Goal: Task Accomplishment & Management: Manage account settings

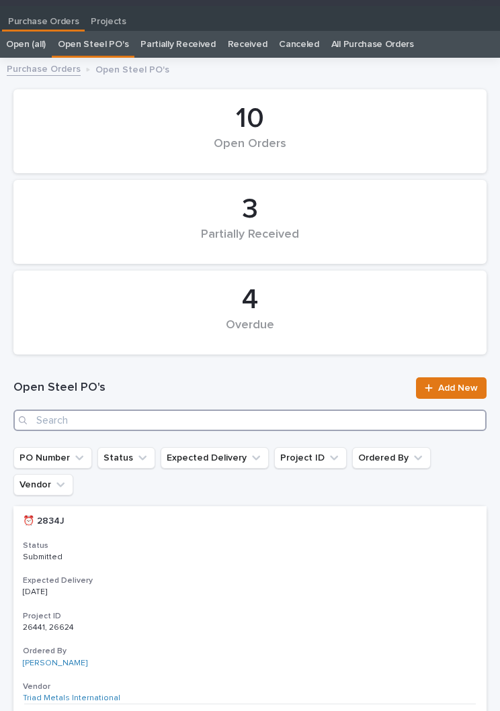
click at [257, 411] on input "Search" at bounding box center [249, 420] width 473 height 21
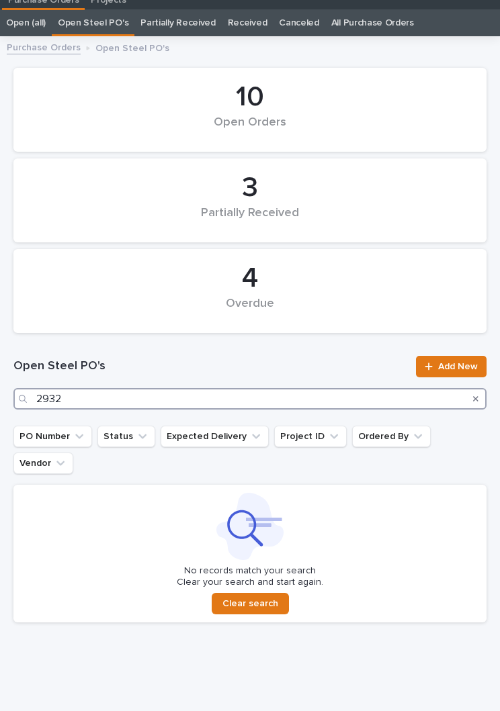
scroll to position [42, 0]
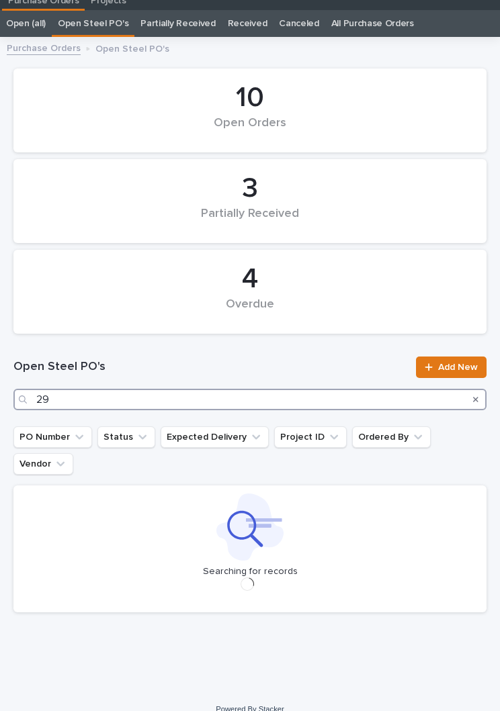
scroll to position [31, 0]
type input "2"
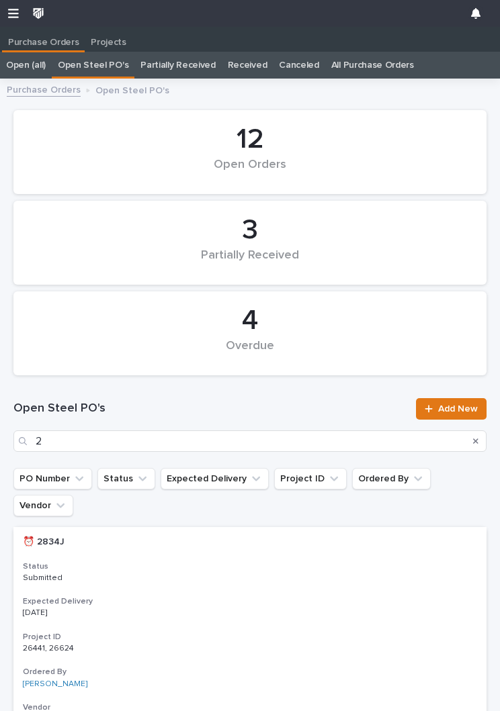
scroll to position [1, 0]
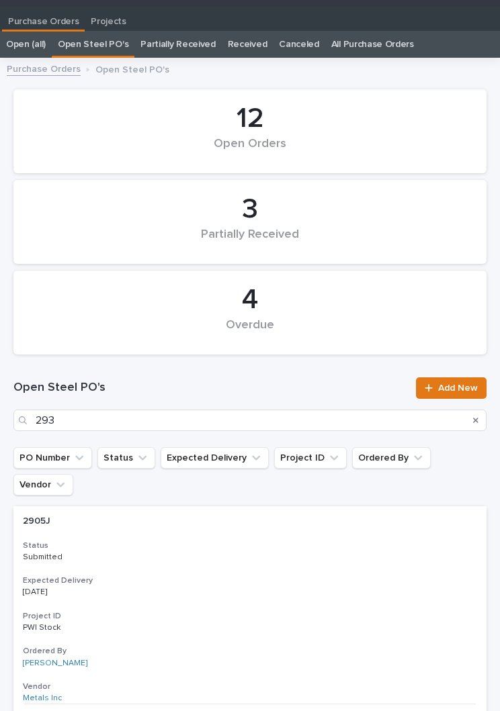
type input "2932"
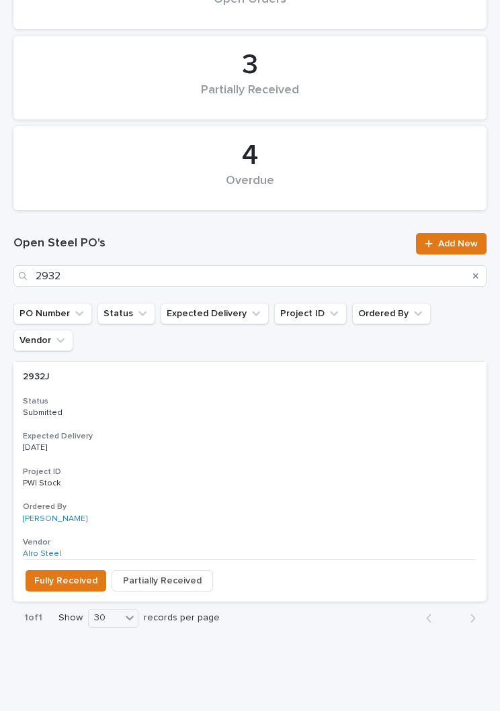
scroll to position [165, 0]
click at [285, 432] on div "Expected Delivery 09/29/2025" at bounding box center [250, 443] width 454 height 22
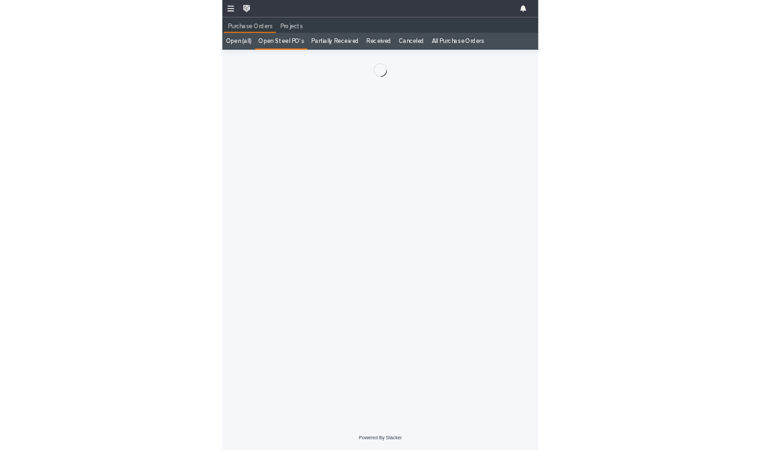
scroll to position [21, 0]
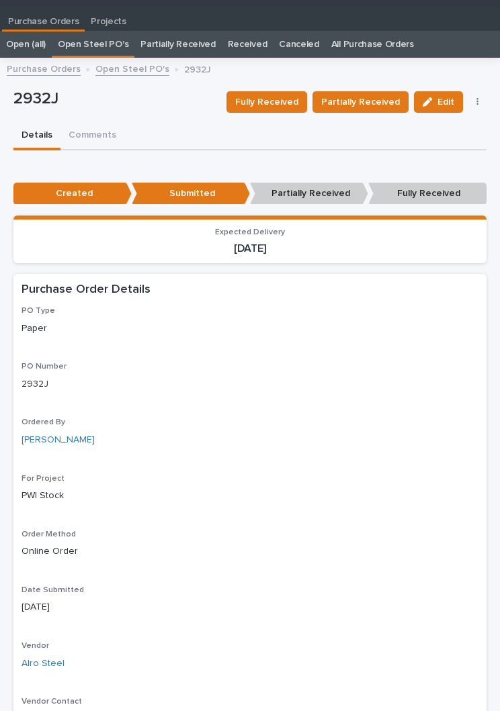
click at [375, 93] on button "Partially Received" at bounding box center [360, 101] width 96 height 21
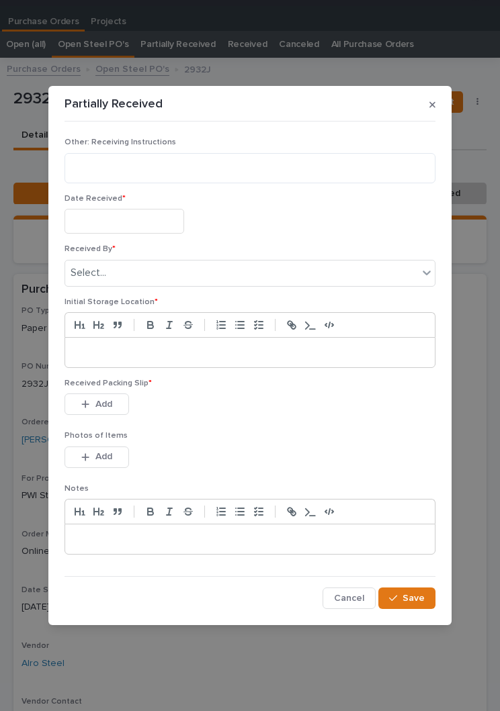
click at [148, 221] on input "text" at bounding box center [124, 221] width 120 height 25
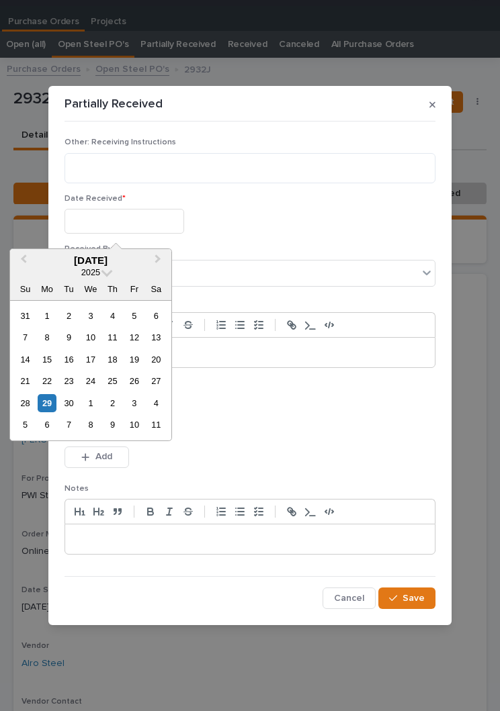
click at [140, 377] on div "26" at bounding box center [134, 381] width 18 height 18
type input "**********"
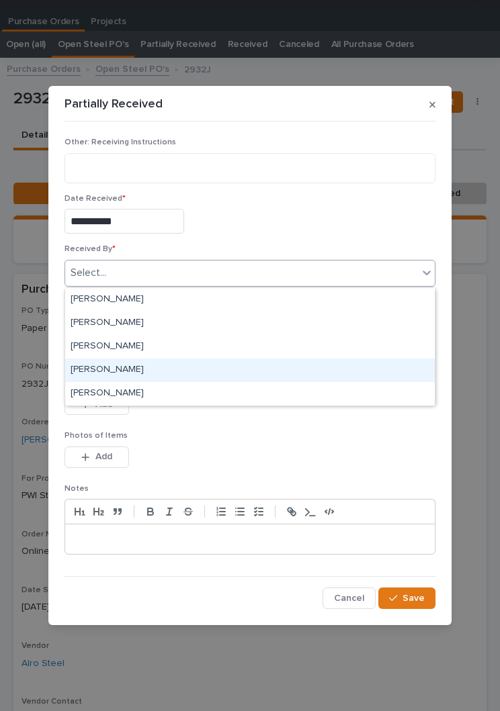
click at [202, 365] on div "Jason Bradburn" at bounding box center [249, 371] width 369 height 24
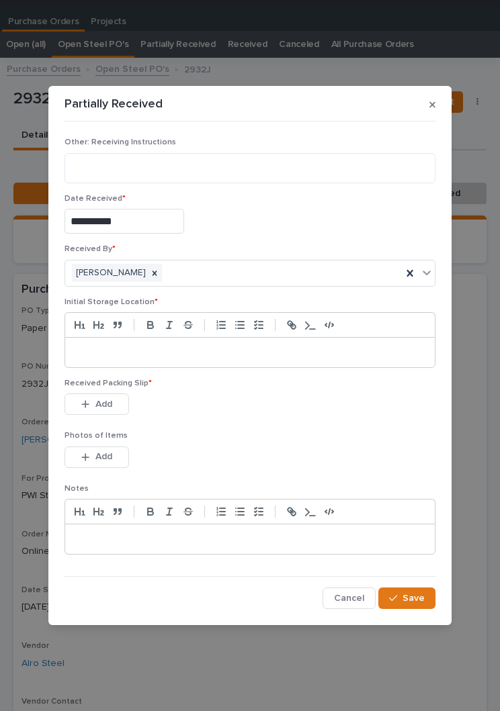
click at [247, 348] on p at bounding box center [249, 352] width 349 height 13
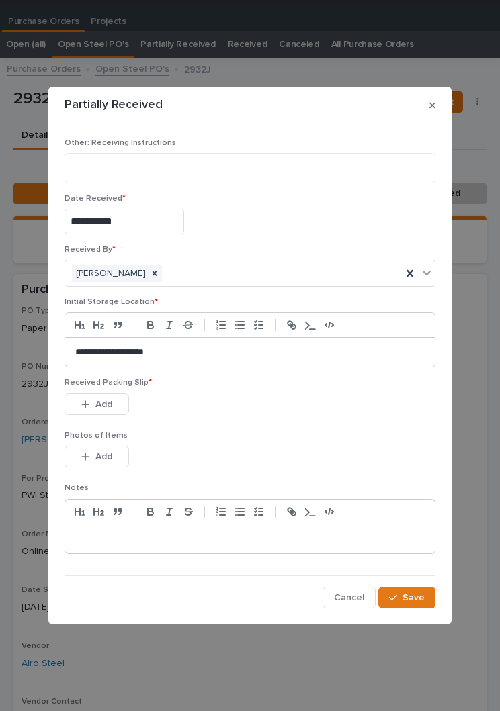
click at [288, 427] on div "Received Packing Slip * This file cannot be opened Download File Add" at bounding box center [249, 404] width 371 height 52
click at [287, 427] on div "Received Packing Slip * This file cannot be opened Download File Add" at bounding box center [249, 404] width 371 height 52
click at [115, 408] on button "Add" at bounding box center [96, 404] width 64 height 21
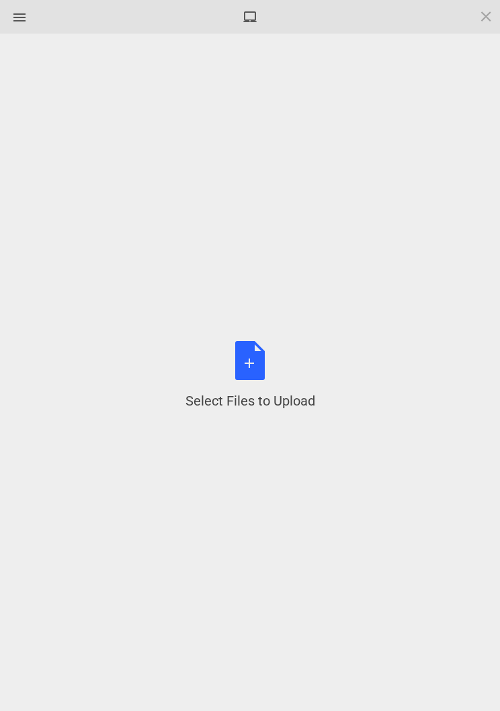
click at [259, 374] on div "Select Files to Upload or Drag and Drop, Copy and Paste Files" at bounding box center [250, 375] width 130 height 69
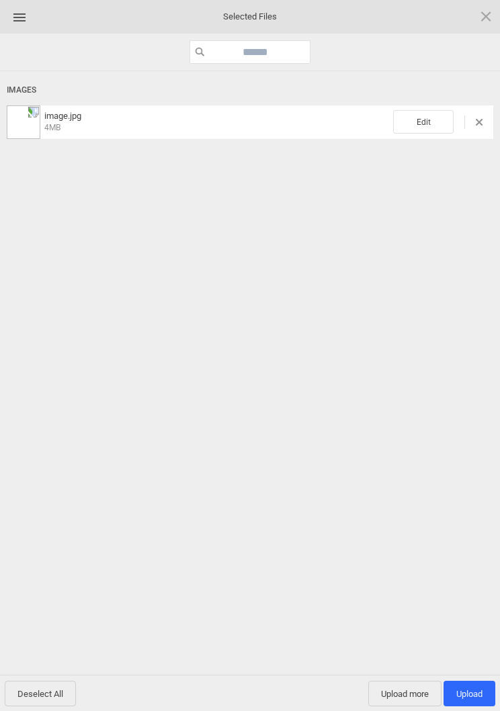
click at [424, 111] on span "Edit" at bounding box center [423, 122] width 60 height 24
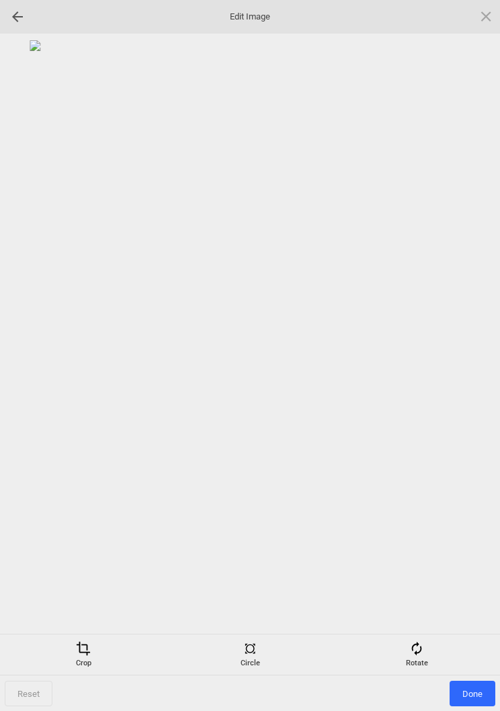
click at [426, 652] on div "Rotate" at bounding box center [417, 654] width 160 height 27
click at [468, 347] on div at bounding box center [470, 356] width 34 height 34
click at [471, 355] on div at bounding box center [470, 356] width 34 height 34
click at [469, 355] on div at bounding box center [470, 356] width 34 height 34
click at [480, 356] on div at bounding box center [470, 356] width 34 height 34
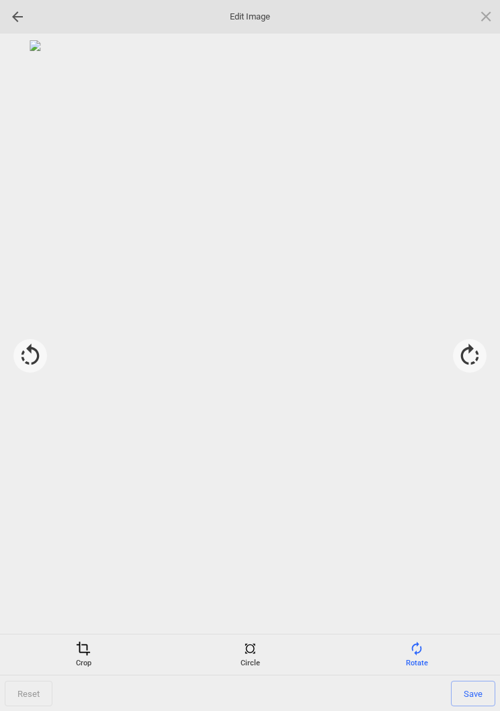
click at [89, 657] on div "Crop" at bounding box center [83, 654] width 160 height 27
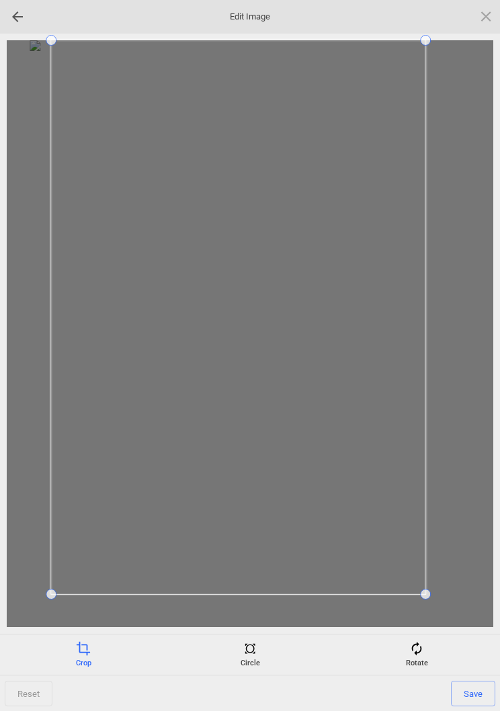
click at [455, 38] on div "Reset Save" at bounding box center [250, 376] width 500 height 684
click at [474, 696] on span "Save" at bounding box center [473, 694] width 44 height 26
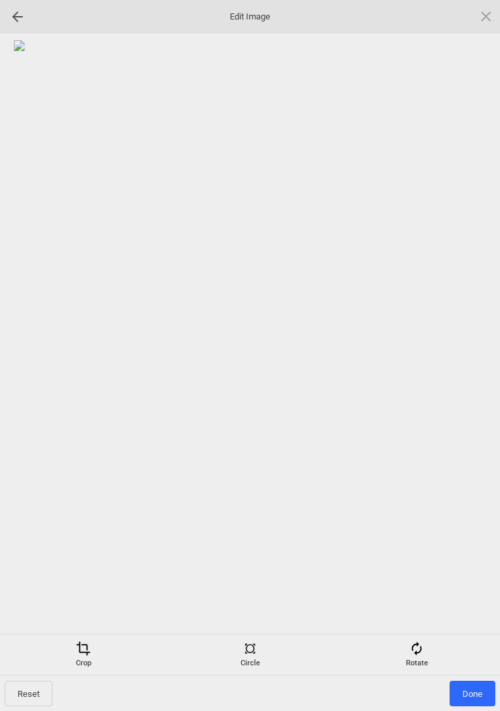
click at [476, 693] on span "Done" at bounding box center [472, 694] width 46 height 26
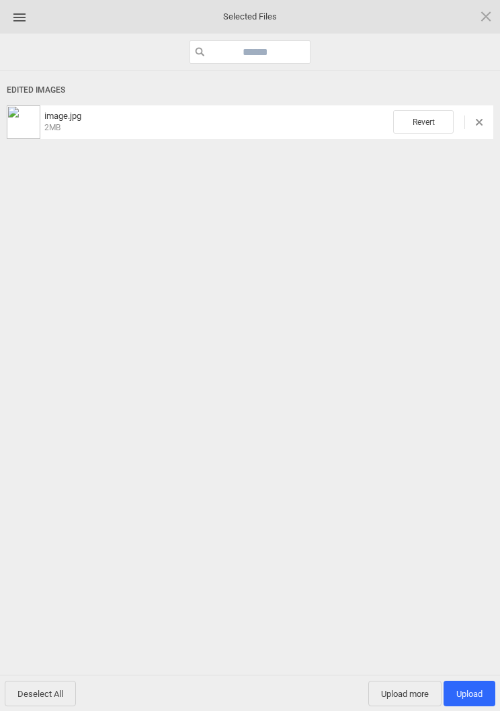
click at [406, 693] on span "Upload more" at bounding box center [404, 694] width 73 height 26
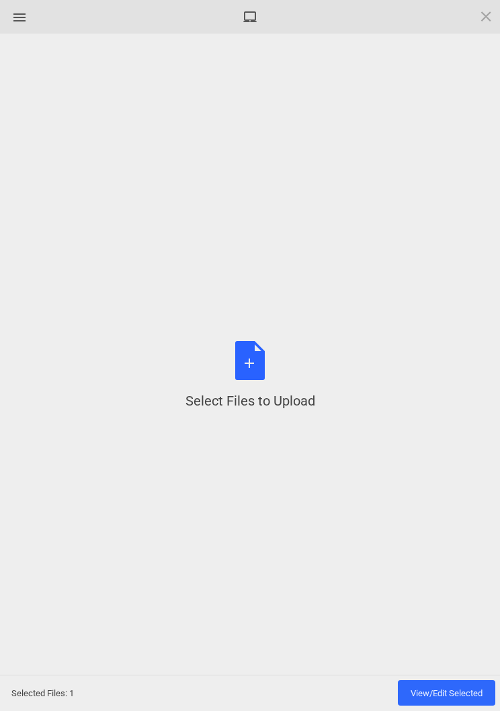
click at [259, 366] on div "Select Files to Upload or Drag and Drop, Copy and Paste Files" at bounding box center [250, 375] width 130 height 69
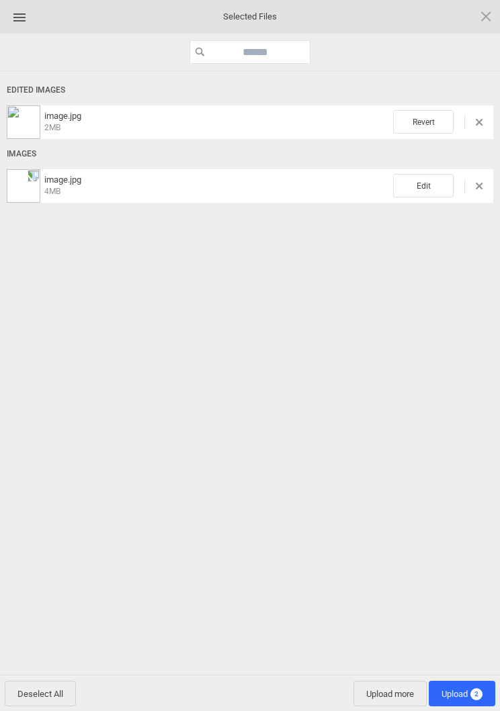
click at [425, 178] on span "Edit" at bounding box center [423, 186] width 60 height 24
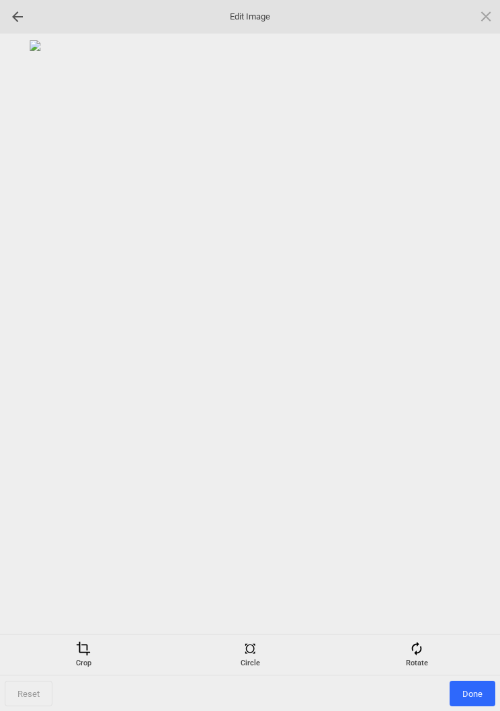
click at [430, 654] on div "Rotate" at bounding box center [417, 654] width 160 height 27
click at [468, 359] on div at bounding box center [470, 356] width 34 height 34
click at [473, 349] on div at bounding box center [470, 356] width 34 height 34
click at [455, 361] on div at bounding box center [470, 356] width 34 height 34
click at [466, 344] on div at bounding box center [470, 356] width 34 height 34
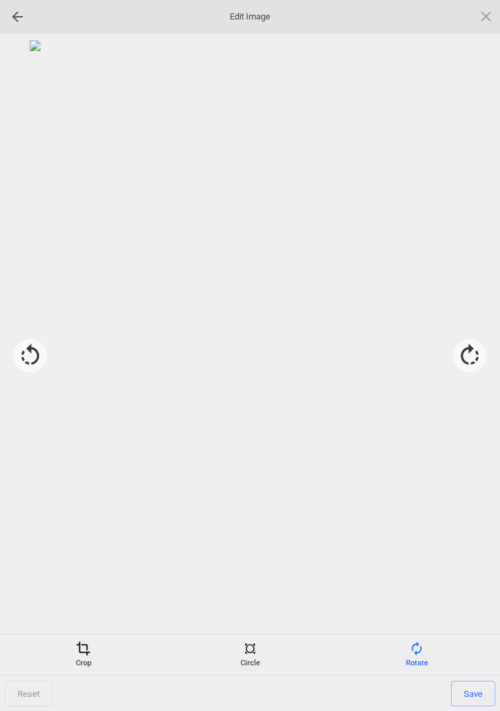
click at [94, 646] on div "Crop" at bounding box center [83, 654] width 160 height 27
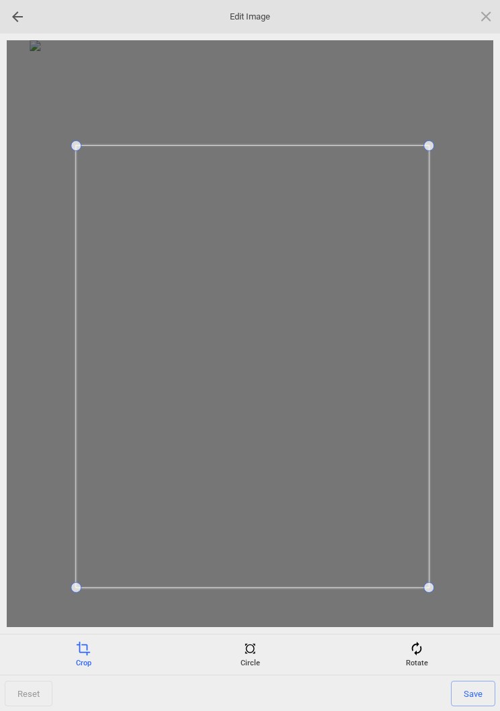
click at [487, 693] on span "Save" at bounding box center [473, 694] width 44 height 26
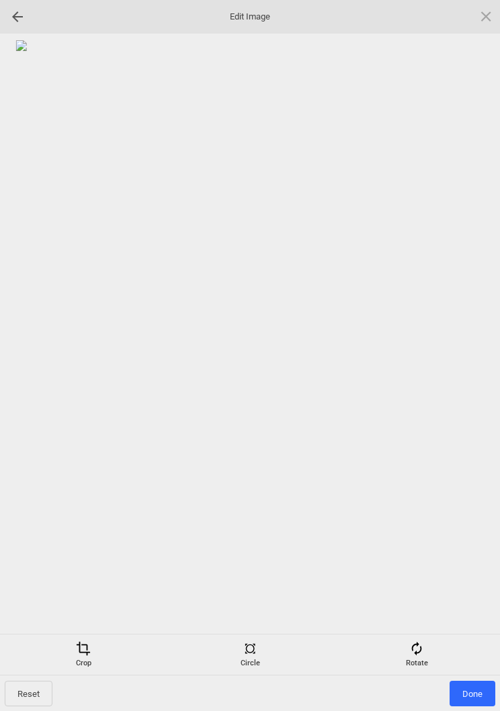
click at [463, 682] on span "Done" at bounding box center [472, 694] width 46 height 26
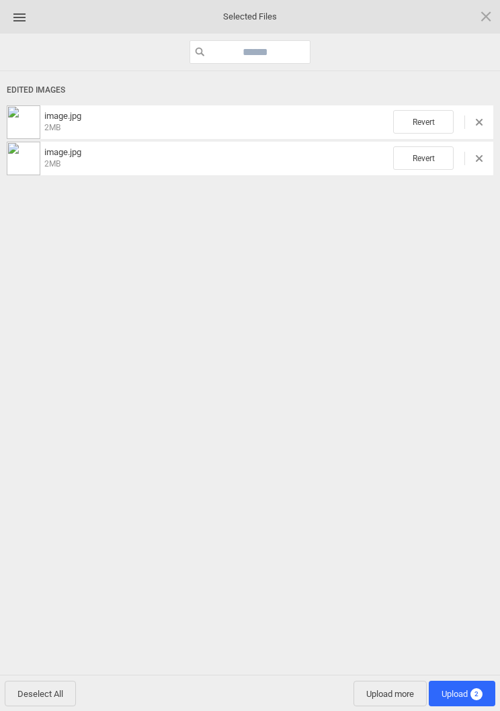
scroll to position [52, 0]
click at [382, 701] on span "Upload more" at bounding box center [389, 694] width 73 height 26
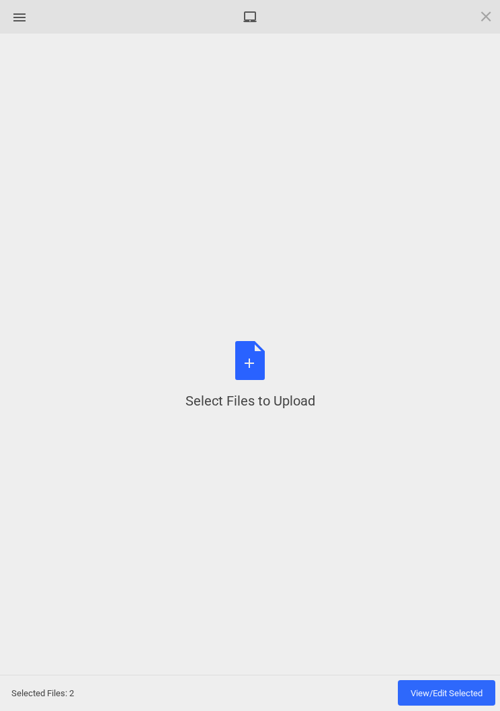
click at [261, 359] on div "Select Files to Upload or Drag and Drop, Copy and Paste Files" at bounding box center [250, 375] width 130 height 69
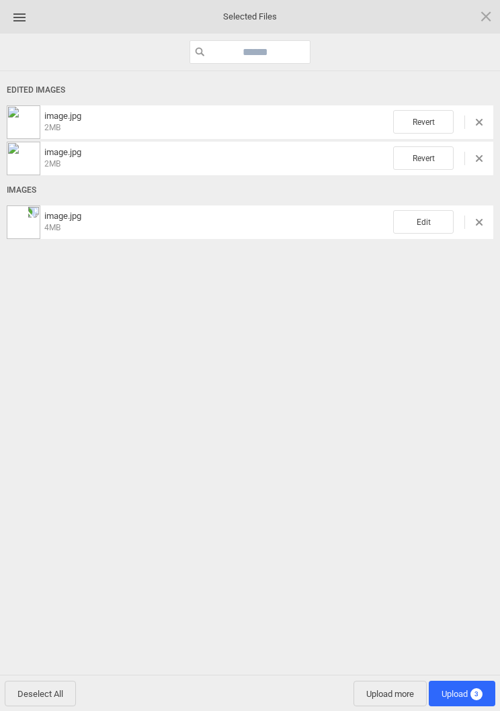
click at [443, 244] on div "Edited Images image.jpg 2MB Revert image.jpg 2MB Revert Images image.jpg 4MB Ed…" at bounding box center [250, 375] width 500 height 608
click at [429, 212] on span "Edit" at bounding box center [423, 222] width 60 height 24
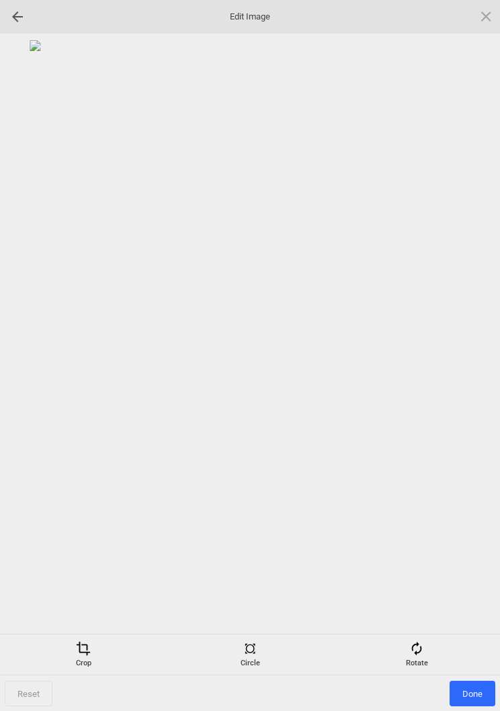
click at [427, 644] on div "Rotate" at bounding box center [417, 654] width 160 height 27
click at [466, 355] on div at bounding box center [470, 356] width 34 height 34
click at [464, 360] on div at bounding box center [470, 356] width 34 height 34
click at [463, 359] on div at bounding box center [470, 356] width 34 height 34
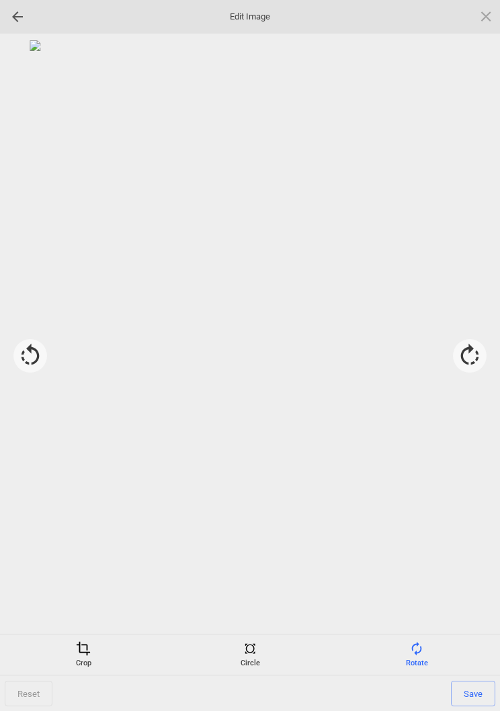
click at [463, 355] on div at bounding box center [470, 356] width 34 height 34
click at [459, 345] on div at bounding box center [470, 356] width 34 height 34
click at [459, 344] on div at bounding box center [470, 356] width 34 height 34
click at [468, 343] on div at bounding box center [470, 356] width 34 height 34
click at [91, 658] on div "Crop" at bounding box center [83, 654] width 160 height 27
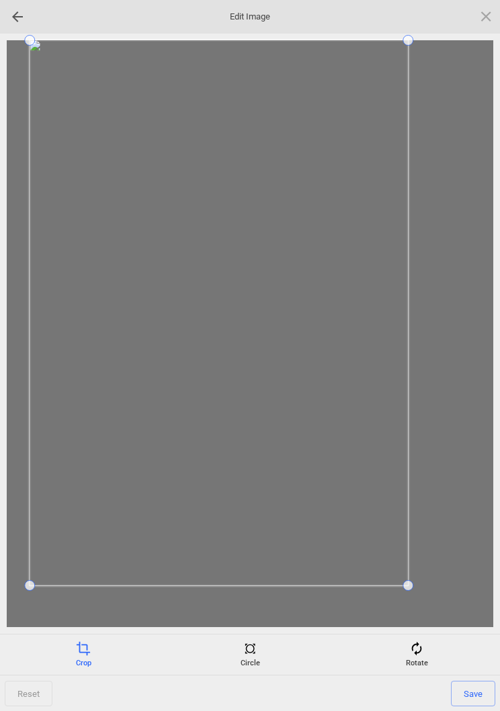
click at [40, 585] on span at bounding box center [219, 585] width 378 height 3
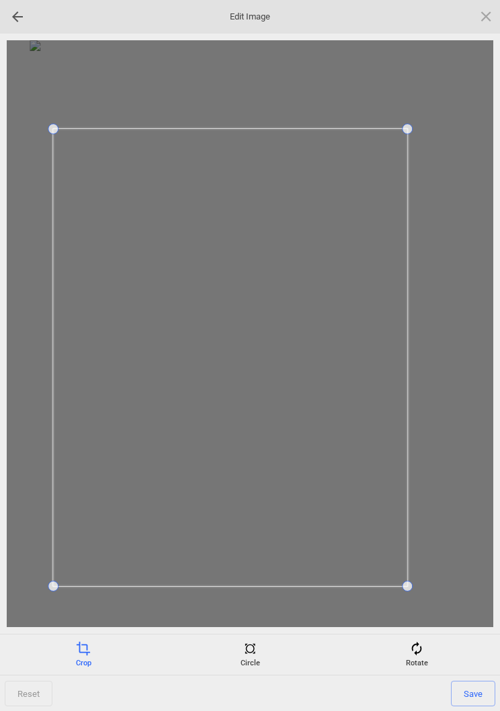
click at [475, 691] on span "Save" at bounding box center [473, 694] width 44 height 26
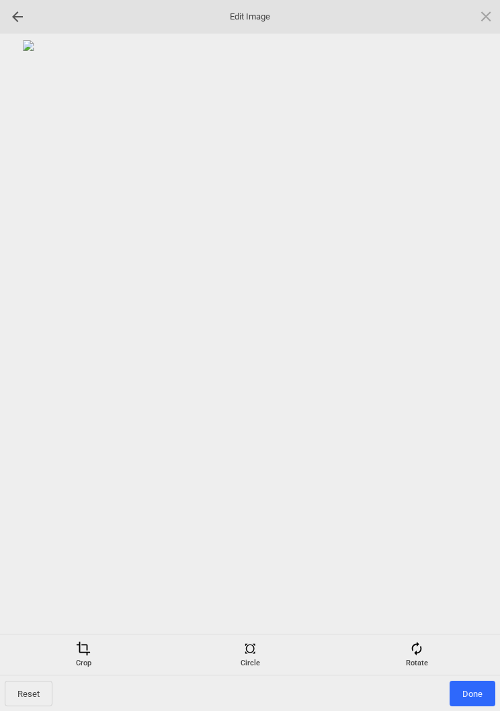
click at [471, 682] on span "Done" at bounding box center [472, 694] width 46 height 26
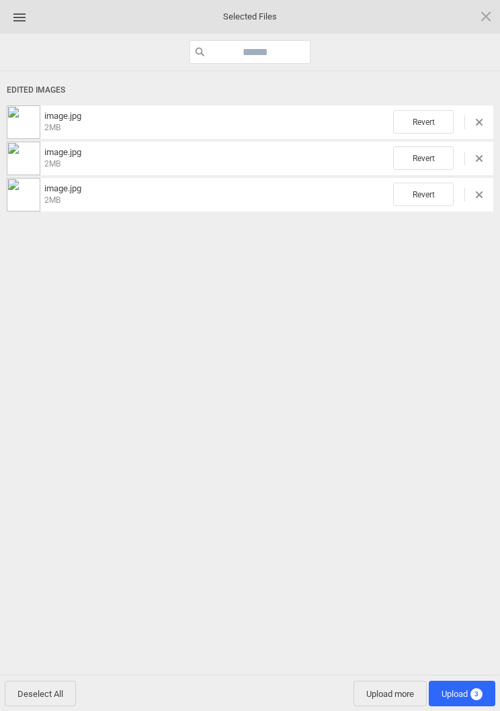
click at [465, 698] on span "Upload 3" at bounding box center [461, 694] width 41 height 10
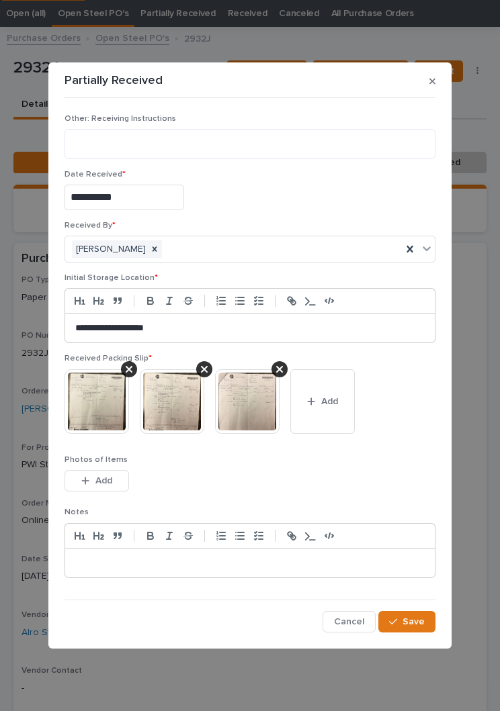
click at [420, 620] on span "Save" at bounding box center [413, 622] width 22 height 12
